Goal: Information Seeking & Learning: Check status

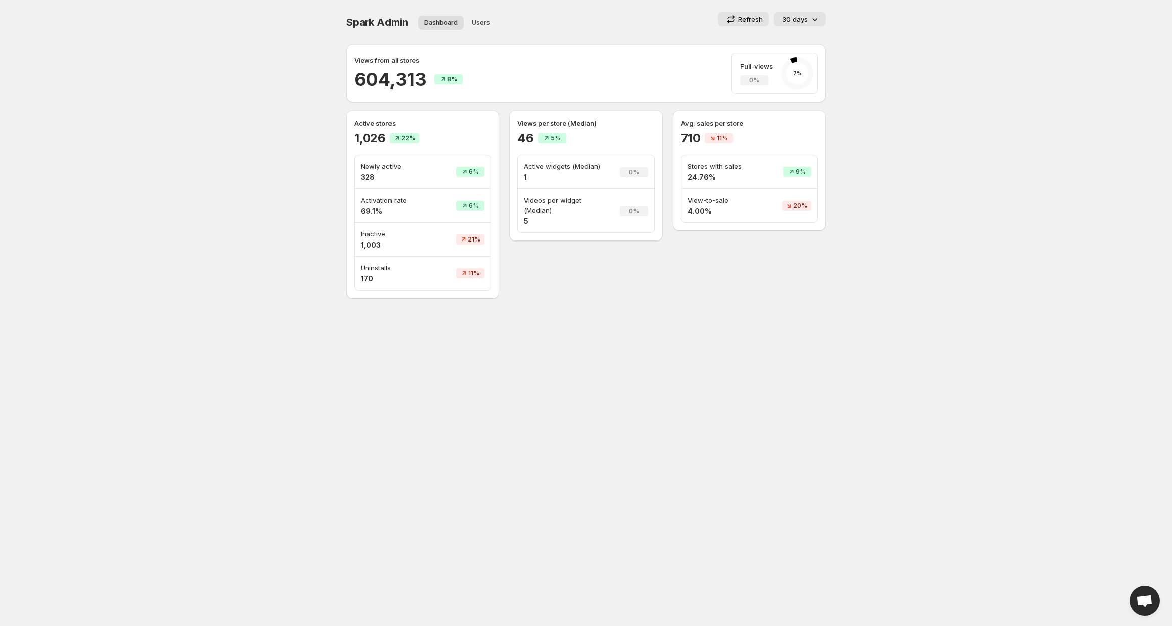
click at [361, 137] on h2 "1,026" at bounding box center [370, 138] width 32 height 16
click at [435, 150] on div "Active stores 1,026 22% Newly active 328 6% Activation rate 69.1% 6% Inactive 1…" at bounding box center [422, 204] width 137 height 172
click at [371, 139] on h2 "1,026" at bounding box center [370, 138] width 32 height 16
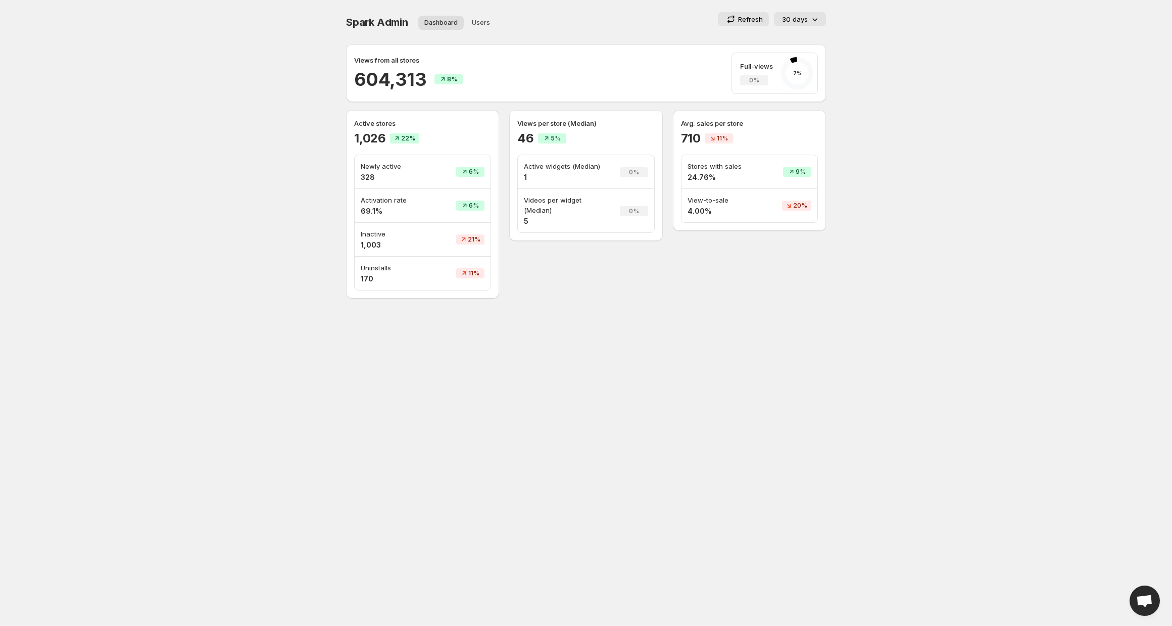
click at [371, 139] on h2 "1,026" at bounding box center [370, 138] width 32 height 16
click at [364, 140] on h2 "1,026" at bounding box center [370, 138] width 32 height 16
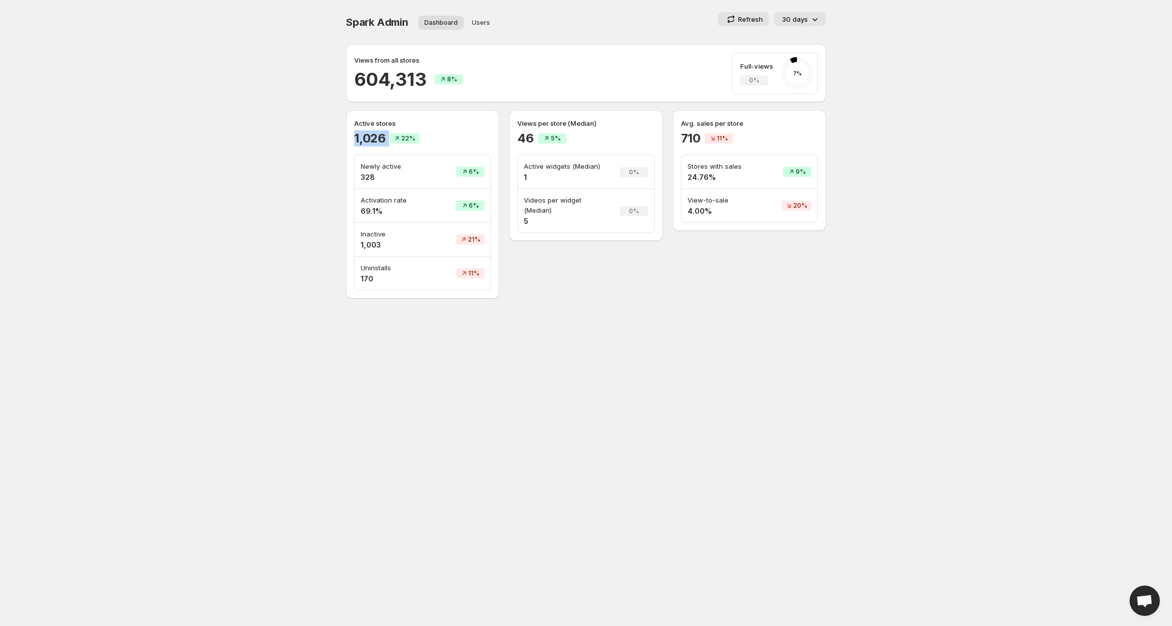
click at [359, 150] on div "Active stores 1,026 22% Newly active 328 6% Activation rate 69.1% 6% Inactive 1…" at bounding box center [422, 204] width 137 height 172
click at [367, 146] on h2 "1,026" at bounding box center [370, 138] width 32 height 16
click at [366, 141] on h2 "1,026" at bounding box center [370, 138] width 32 height 16
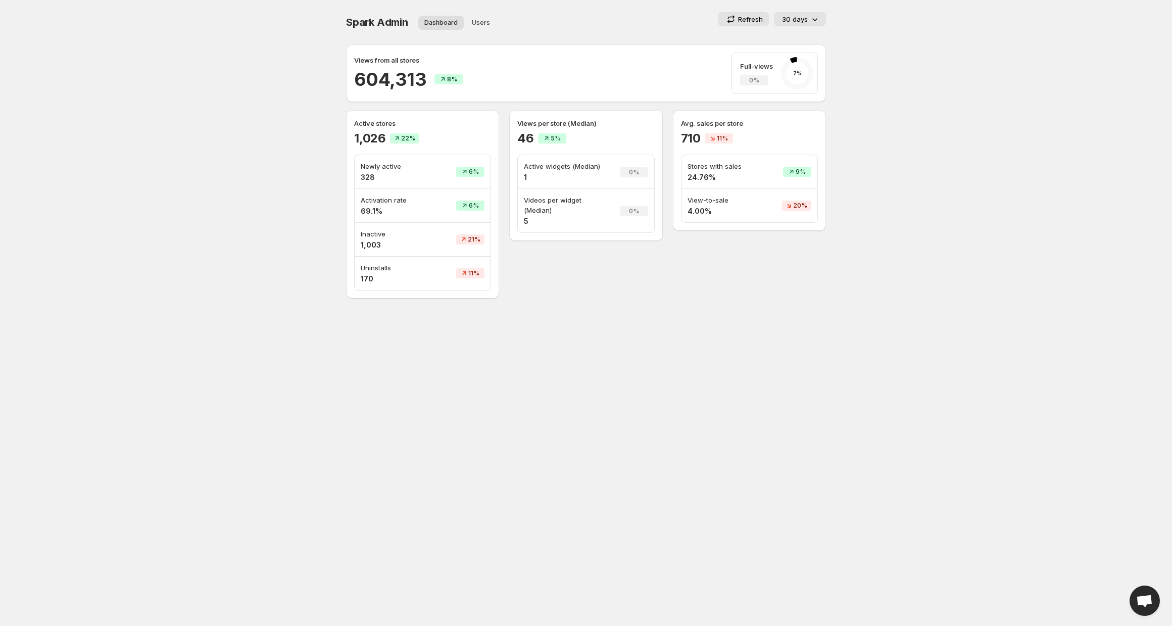
click at [366, 141] on h2 "1,026" at bounding box center [370, 138] width 32 height 16
click at [373, 137] on h2 "1,026" at bounding box center [370, 138] width 32 height 16
click at [370, 212] on h4 "69.1%" at bounding box center [395, 211] width 68 height 10
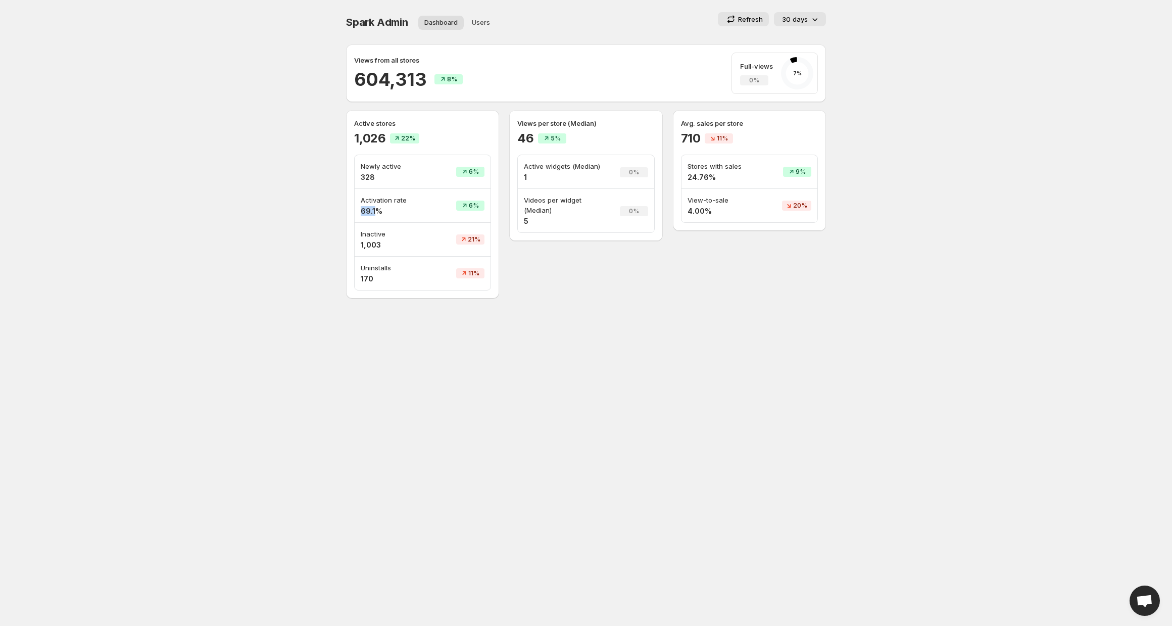
click at [370, 212] on h4 "69.1%" at bounding box center [395, 211] width 68 height 10
click at [375, 213] on h4 "69.1%" at bounding box center [395, 211] width 68 height 10
click at [377, 210] on h4 "69.1%" at bounding box center [395, 211] width 68 height 10
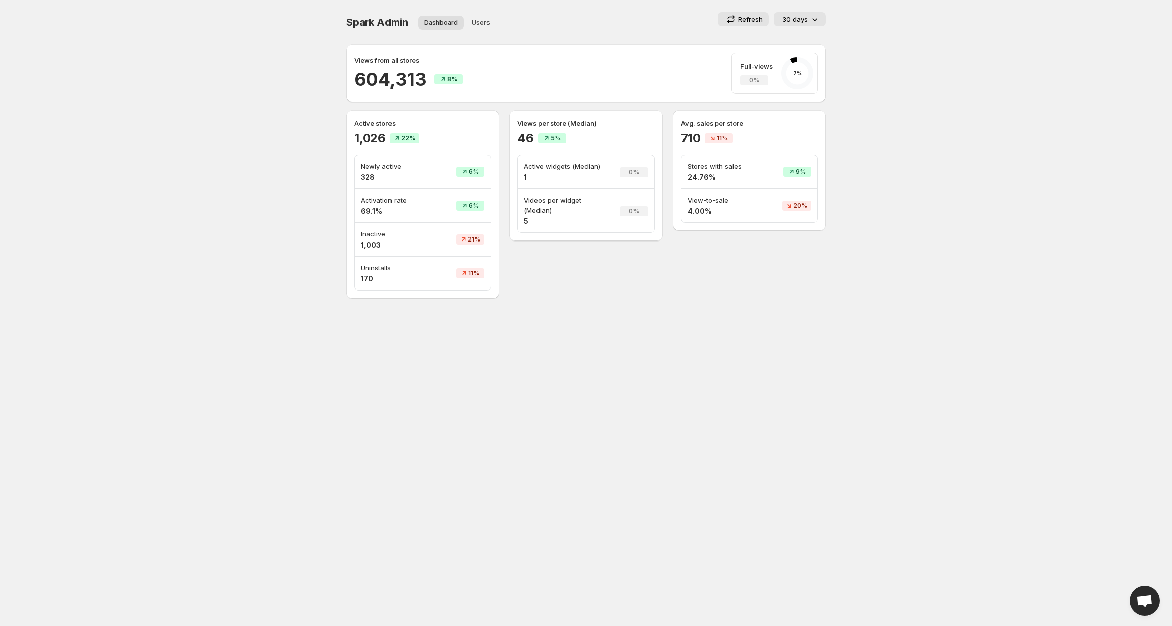
click at [377, 210] on h4 "69.1%" at bounding box center [395, 211] width 68 height 10
click at [365, 175] on h4 "328" at bounding box center [395, 177] width 68 height 10
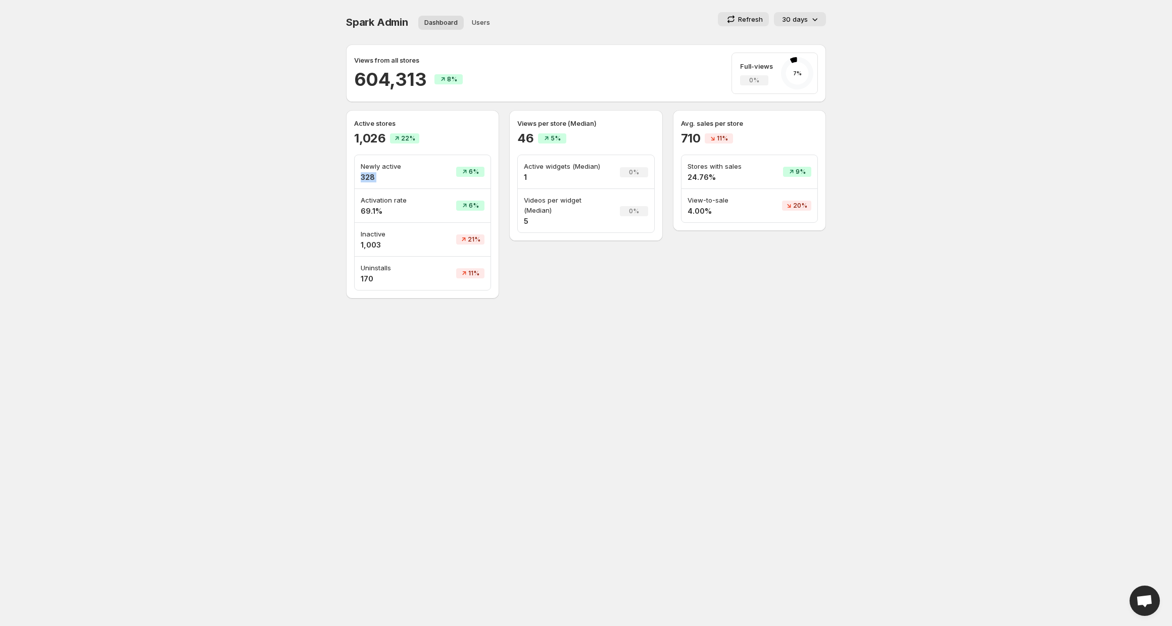
click at [367, 213] on h4 "69.1%" at bounding box center [395, 211] width 68 height 10
click at [565, 308] on body "Home Feeds Videos Subscription Settings Spark Admin. This page is ready Spark A…" at bounding box center [586, 313] width 1172 height 626
click at [380, 208] on h4 "69.1%" at bounding box center [395, 211] width 68 height 10
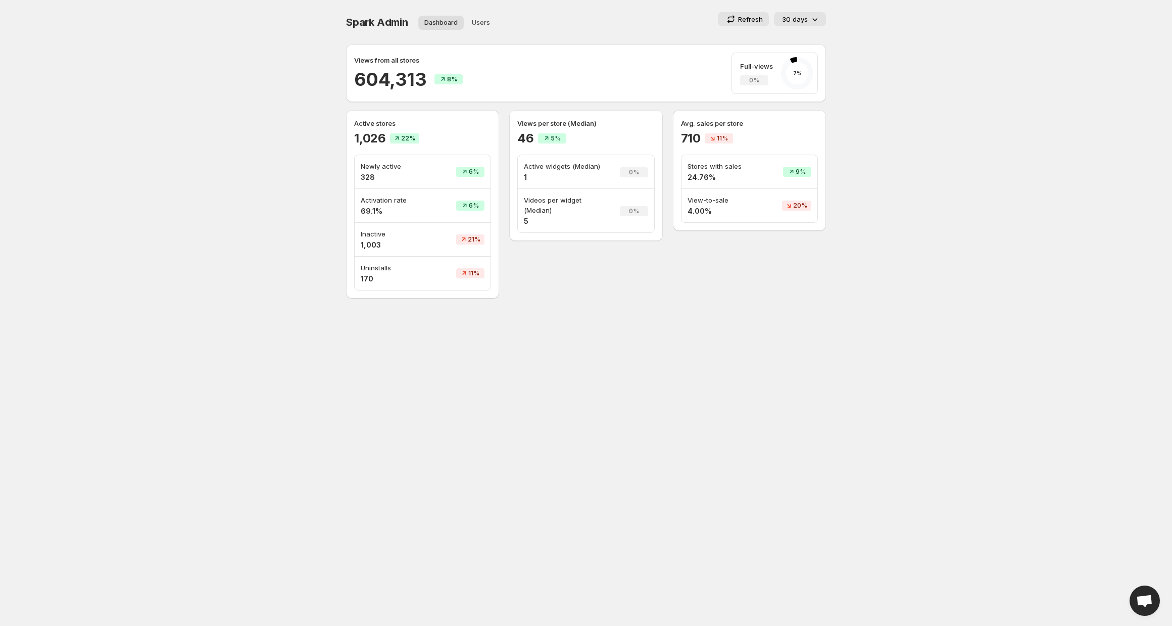
click at [380, 208] on h4 "69.1%" at bounding box center [395, 211] width 68 height 10
click at [370, 211] on h4 "69.1%" at bounding box center [395, 211] width 68 height 10
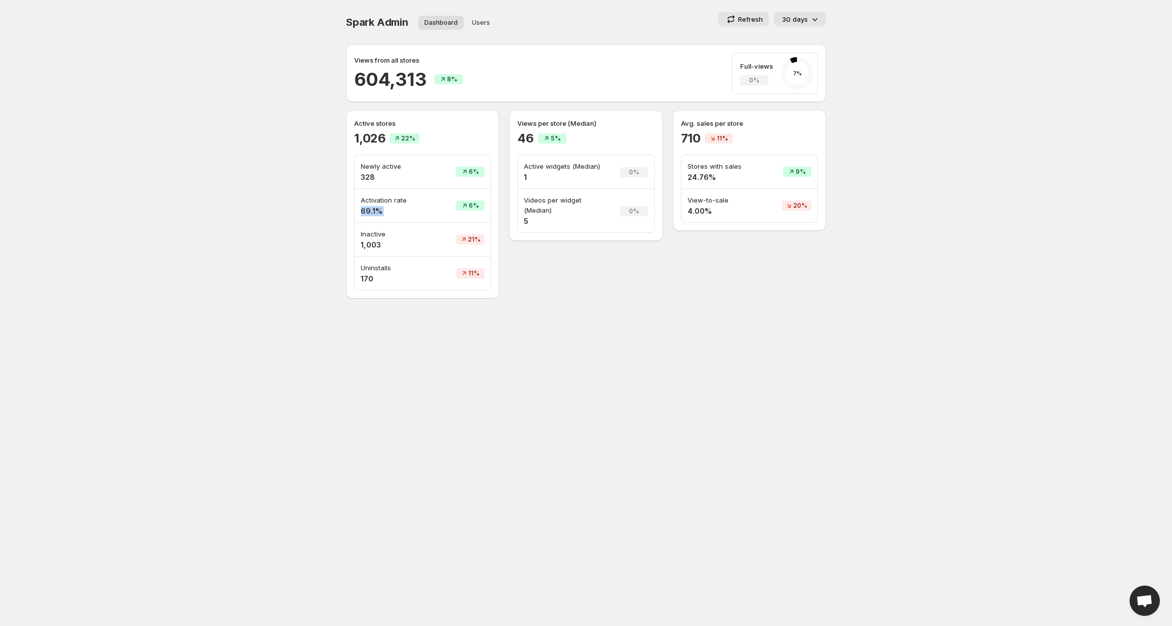
click at [373, 211] on h4 "69.1%" at bounding box center [395, 211] width 68 height 10
